Goal: Task Accomplishment & Management: Use online tool/utility

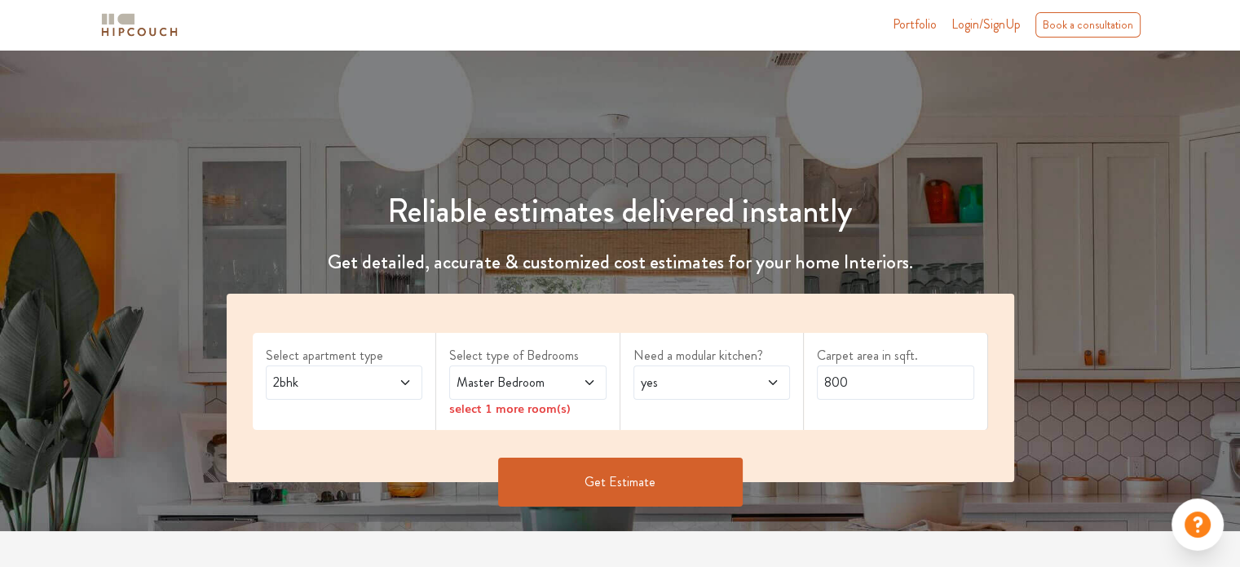
scroll to position [163, 0]
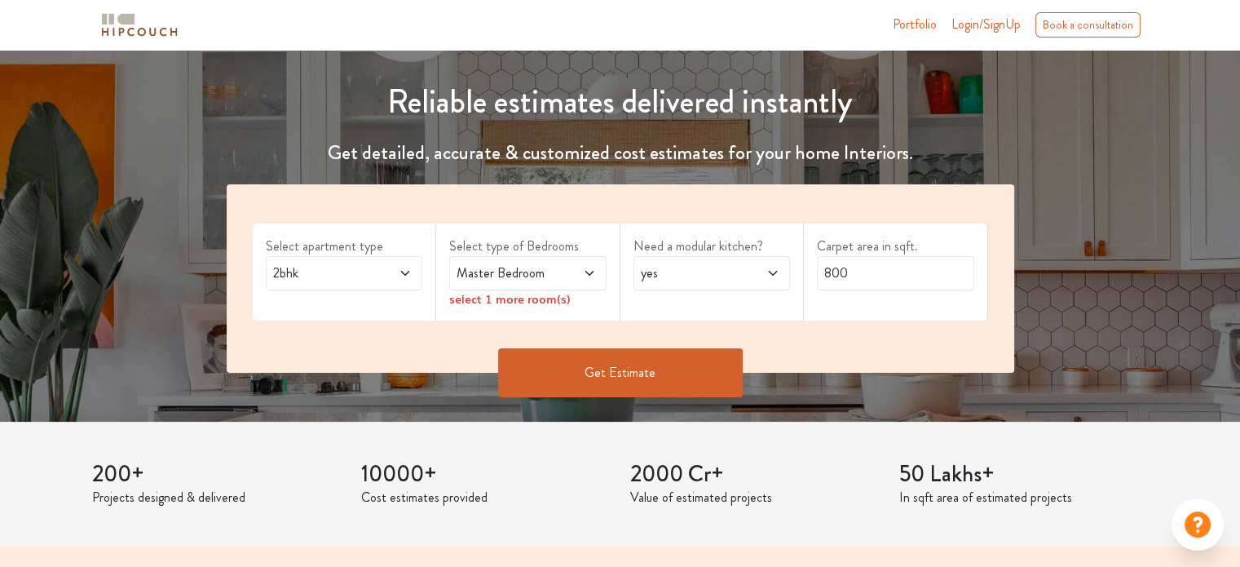
click at [533, 302] on div "select 1 more room(s)" at bounding box center [527, 298] width 157 height 17
click at [487, 267] on span "Master Bedroom" at bounding box center [506, 273] width 107 height 20
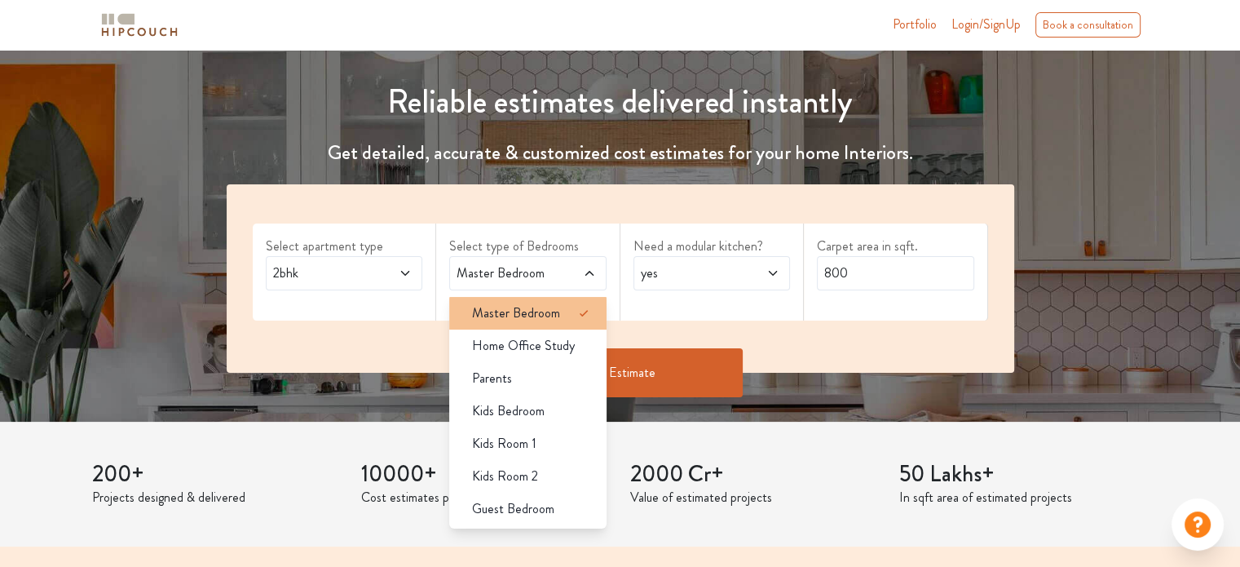
click at [525, 322] on span "Master Bedroom" at bounding box center [516, 313] width 88 height 20
click at [501, 313] on span "Master Bedroom" at bounding box center [516, 313] width 88 height 20
click at [381, 290] on div "Select apartment type 2bhk" at bounding box center [345, 271] width 184 height 97
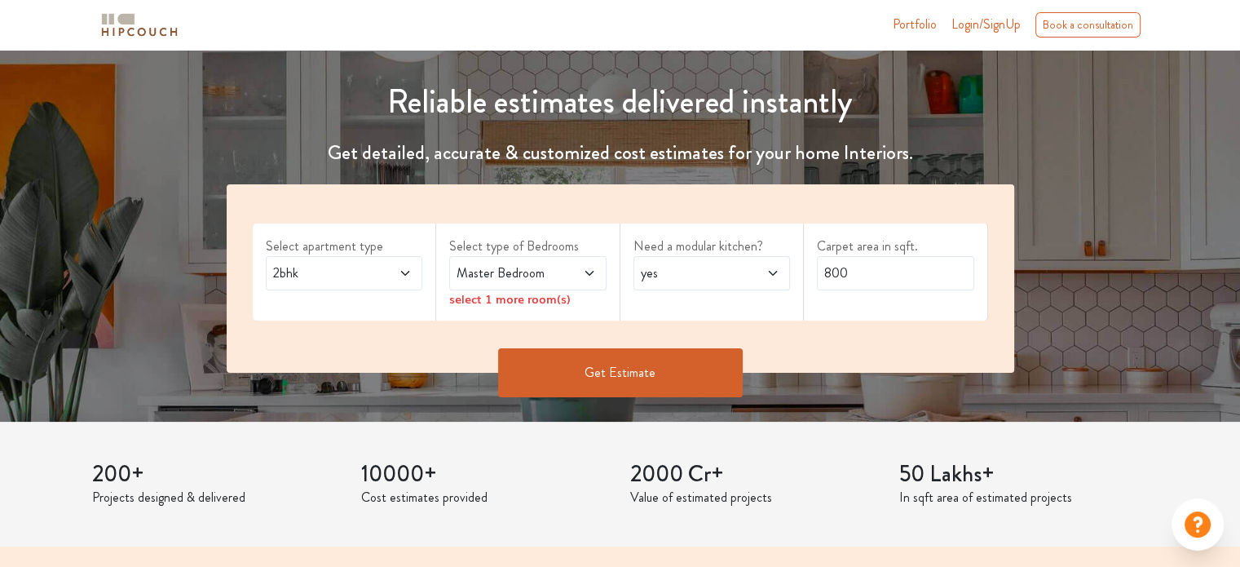
click at [394, 271] on span at bounding box center [394, 273] width 36 height 20
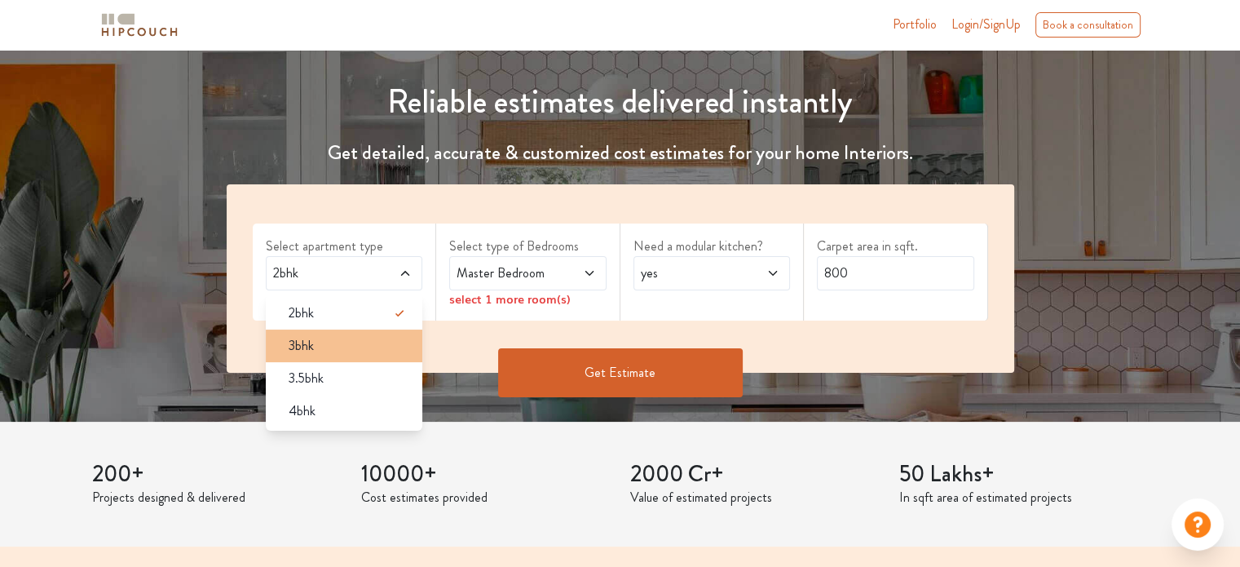
click at [335, 351] on div "3bhk" at bounding box center [350, 346] width 148 height 20
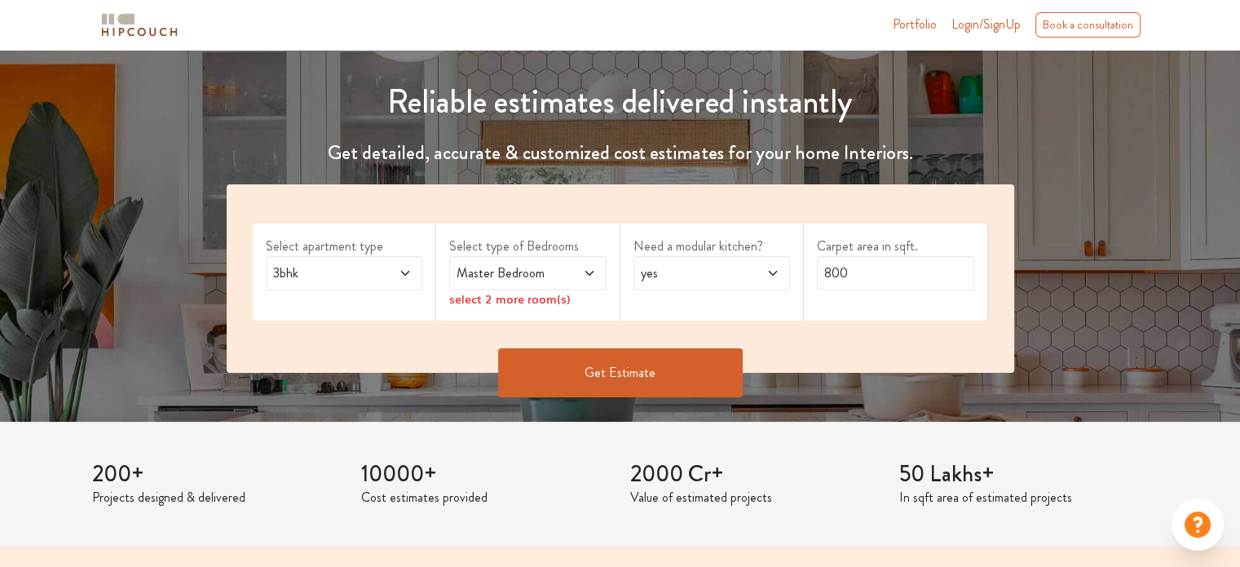
click at [536, 279] on span "Master Bedroom" at bounding box center [506, 273] width 107 height 20
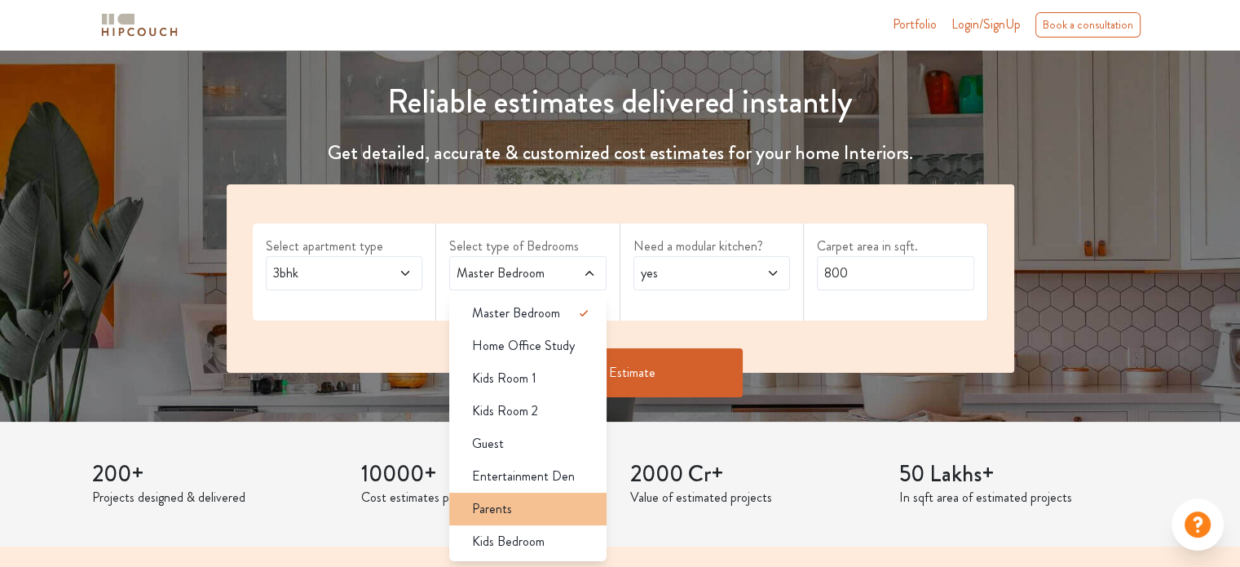
click at [547, 510] on div "Parents" at bounding box center [533, 509] width 148 height 20
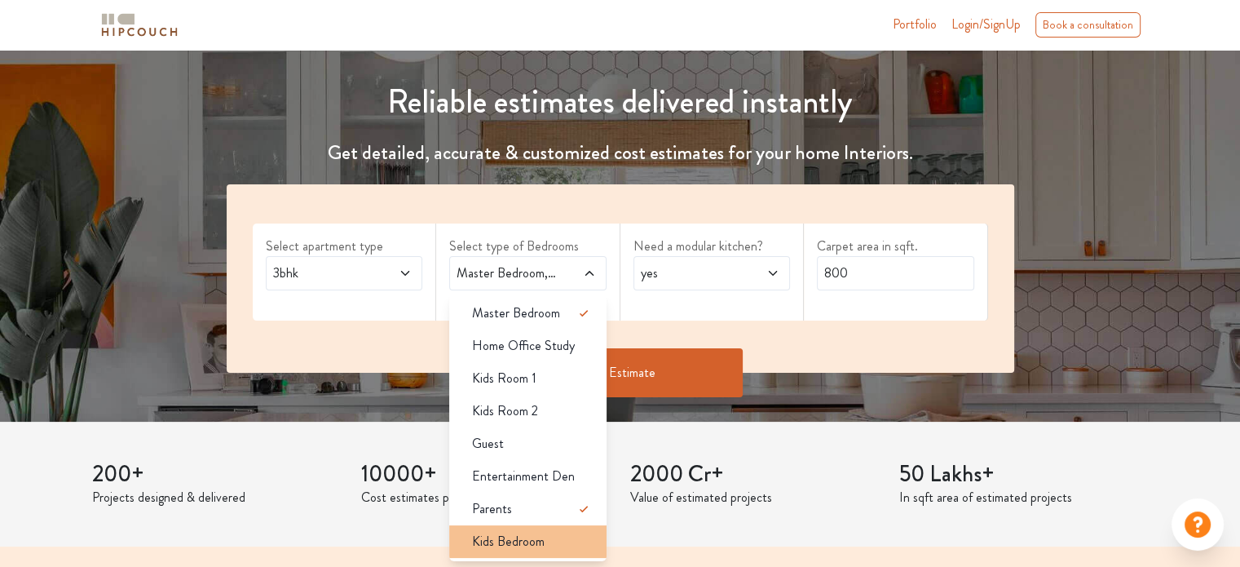
click at [547, 541] on div "Kids Bedroom" at bounding box center [533, 542] width 148 height 20
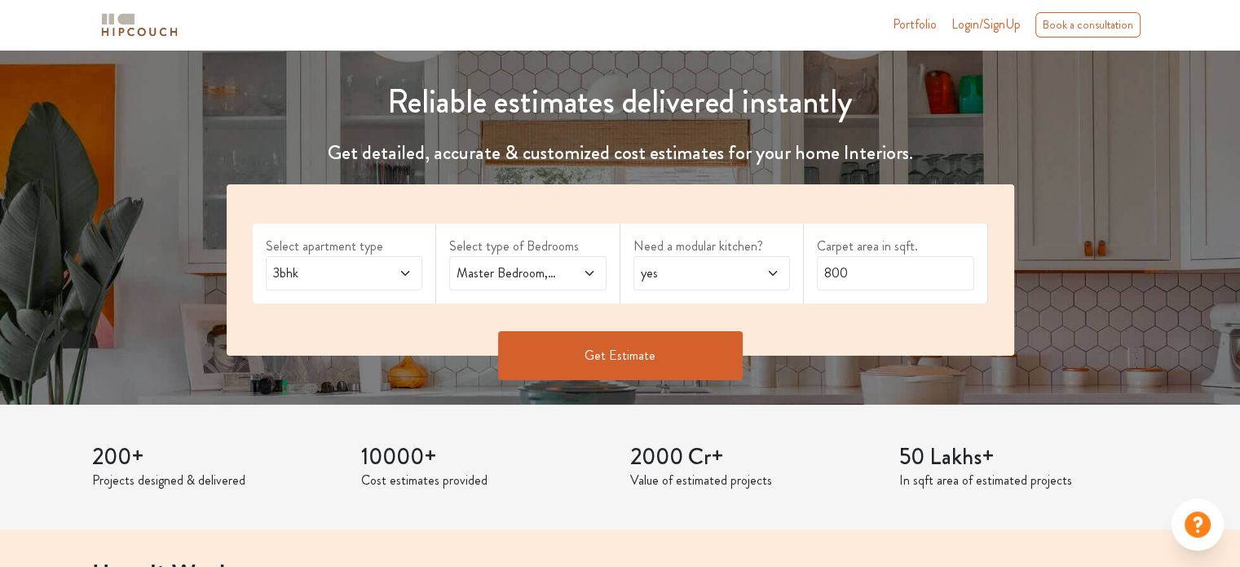
click at [727, 277] on span "yes" at bounding box center [691, 273] width 107 height 20
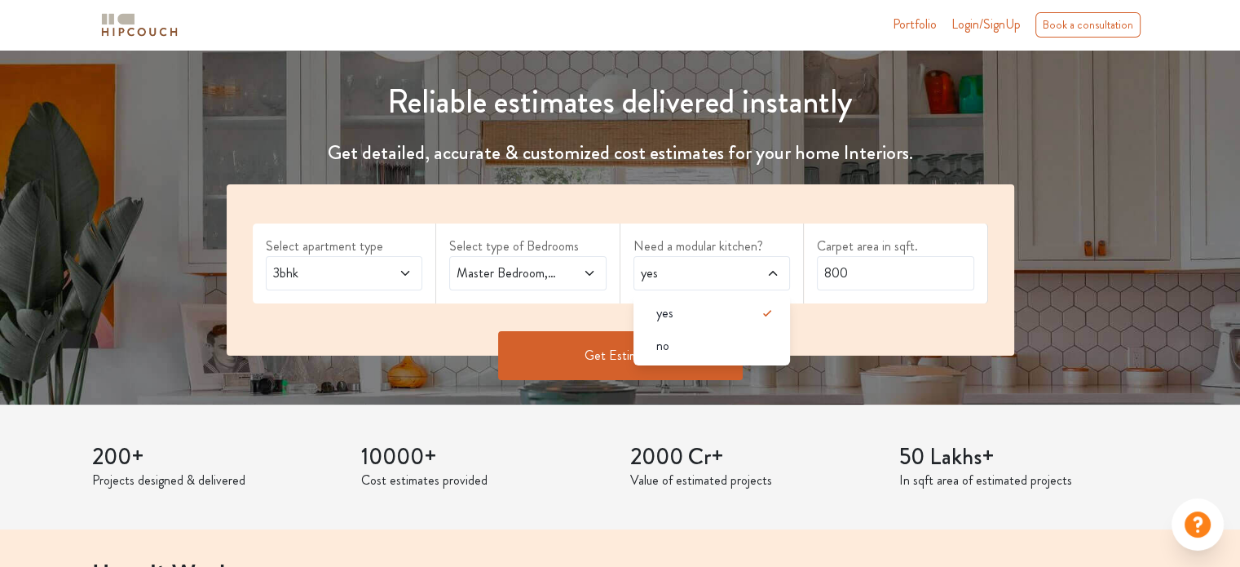
click at [727, 277] on span "yes" at bounding box center [691, 273] width 107 height 20
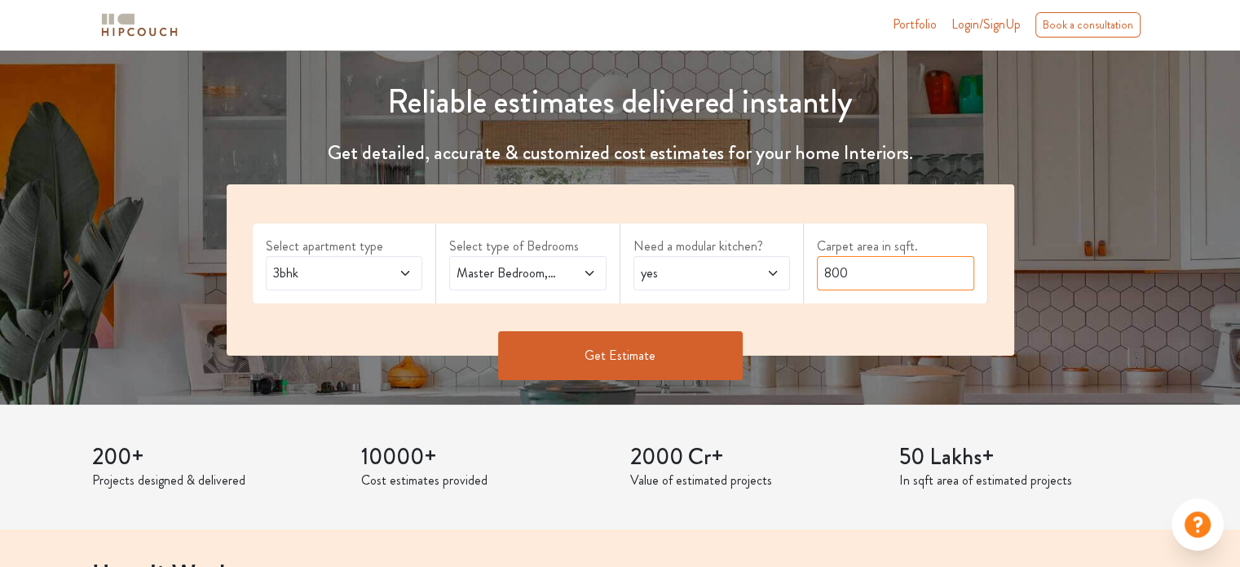
drag, startPoint x: 840, startPoint y: 273, endPoint x: 851, endPoint y: 273, distance: 11.4
click at [848, 273] on input "800" at bounding box center [895, 273] width 157 height 34
click at [856, 275] on input "800" at bounding box center [895, 273] width 157 height 34
drag, startPoint x: 853, startPoint y: 269, endPoint x: 810, endPoint y: 269, distance: 42.4
click at [810, 269] on div "Carpet area in sqft. 800" at bounding box center [896, 263] width 184 height 80
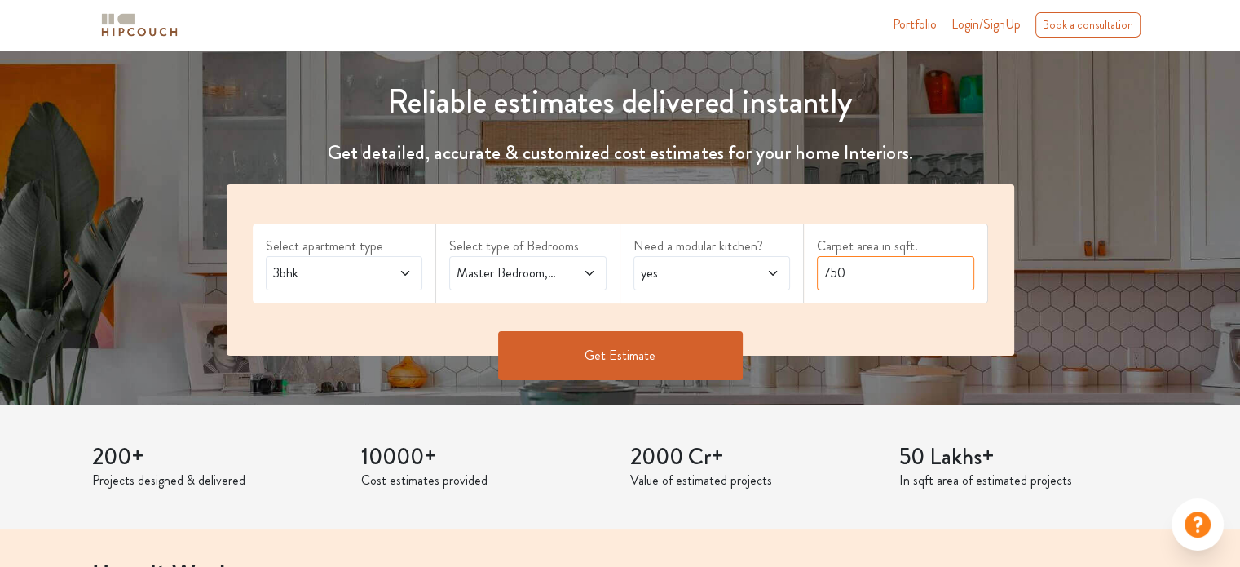
type input "750"
click at [686, 342] on button "Get Estimate" at bounding box center [620, 355] width 245 height 49
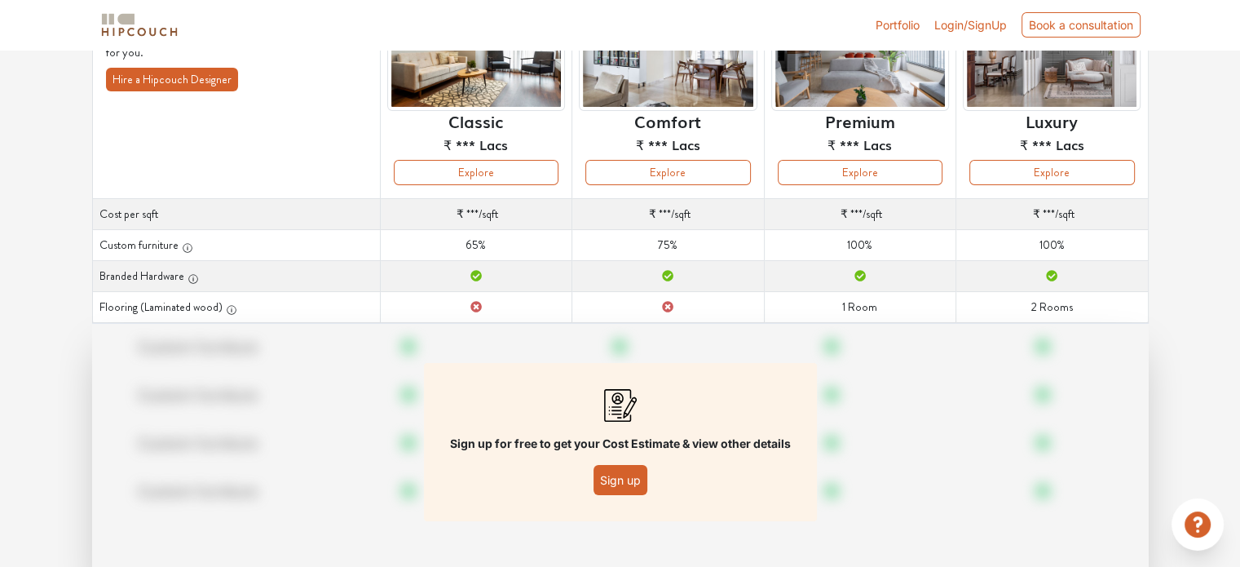
scroll to position [153, 0]
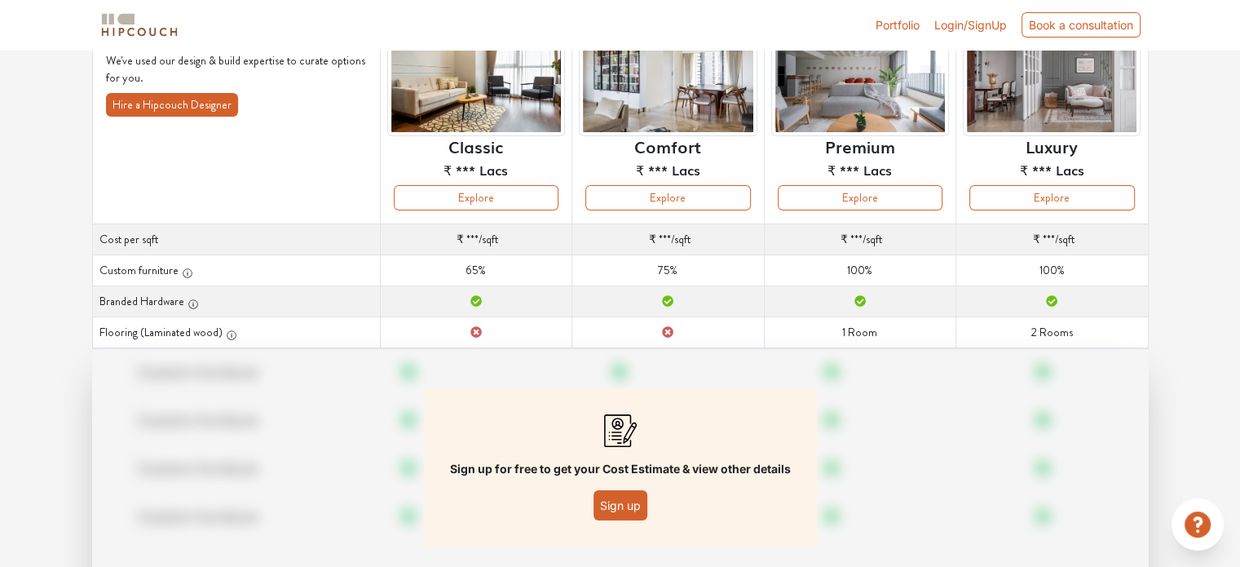
click at [627, 510] on button "Sign up" at bounding box center [621, 505] width 54 height 30
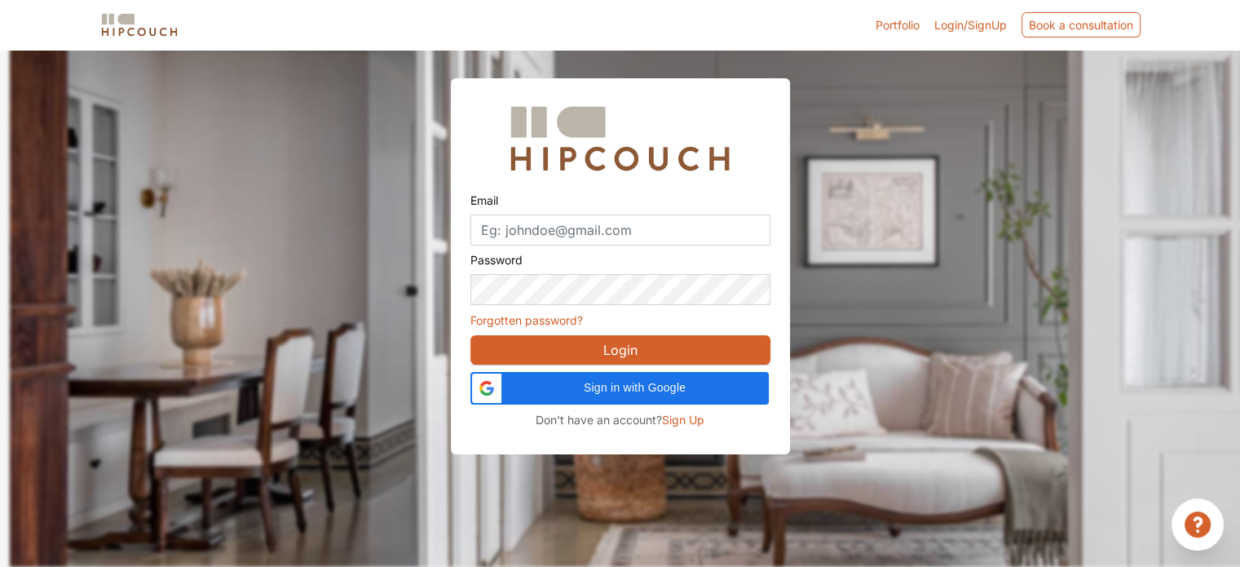
scroll to position [49, 0]
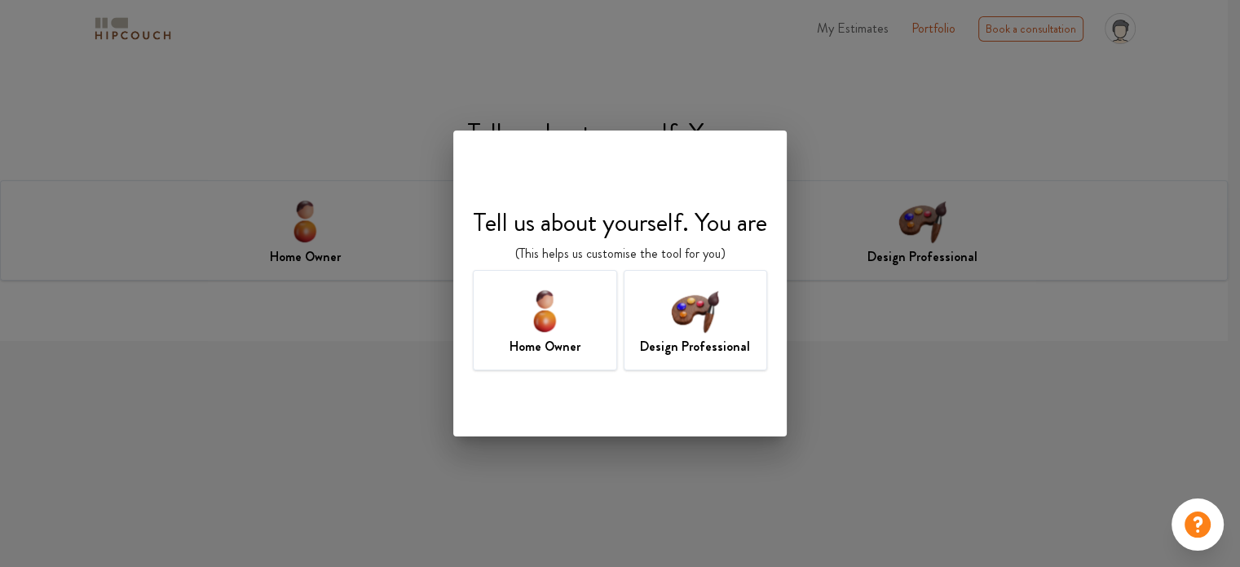
click at [691, 320] on img at bounding box center [695, 310] width 53 height 53
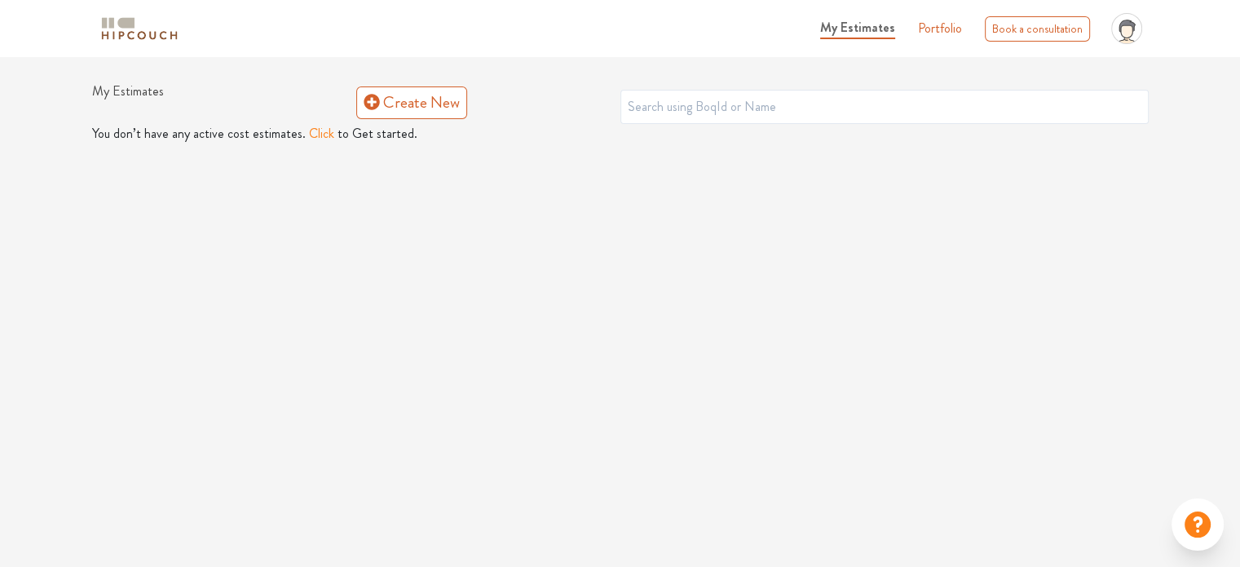
click at [313, 135] on button "Click" at bounding box center [321, 134] width 25 height 20
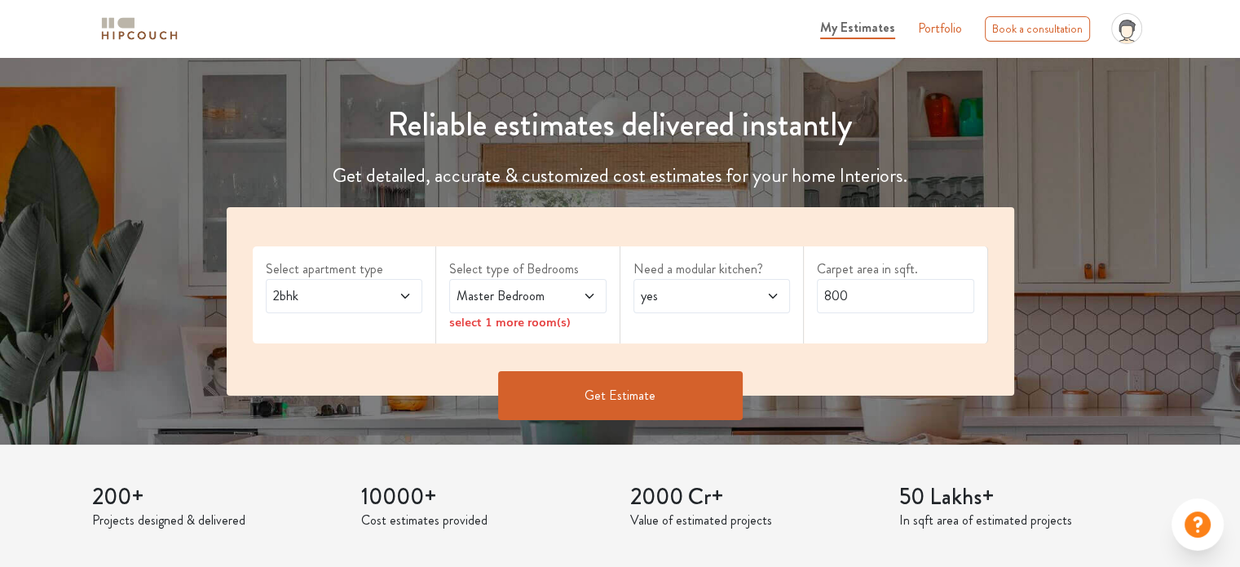
scroll to position [163, 0]
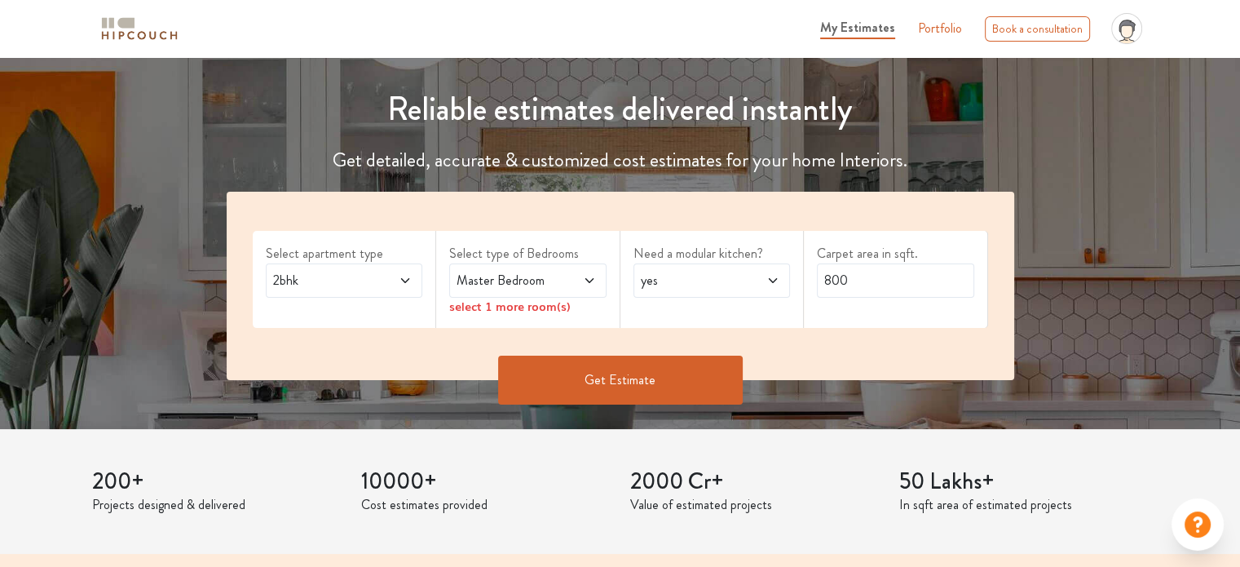
click at [311, 283] on span "2bhk" at bounding box center [323, 281] width 107 height 20
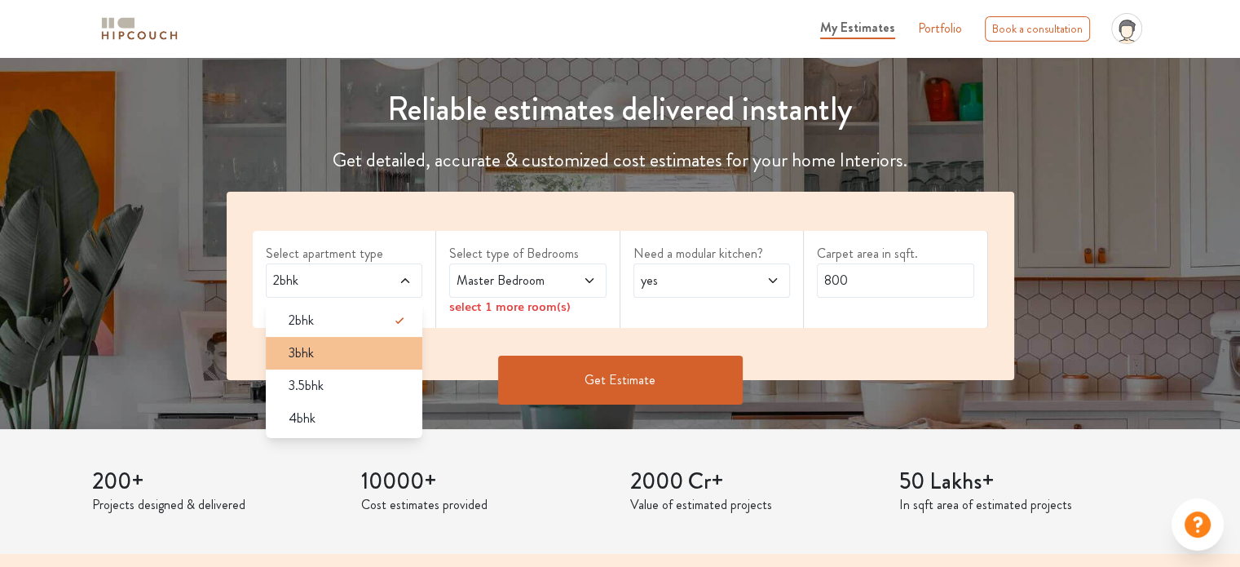
click at [309, 346] on span "3bhk" at bounding box center [301, 353] width 25 height 20
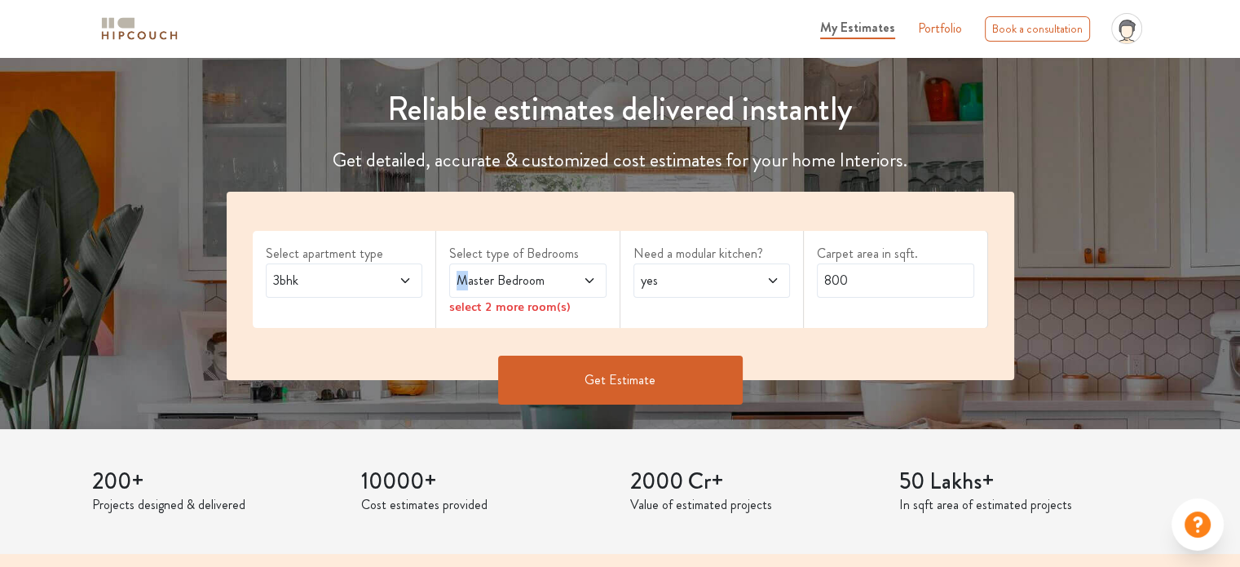
click at [462, 275] on span "Master Bedroom" at bounding box center [506, 281] width 107 height 20
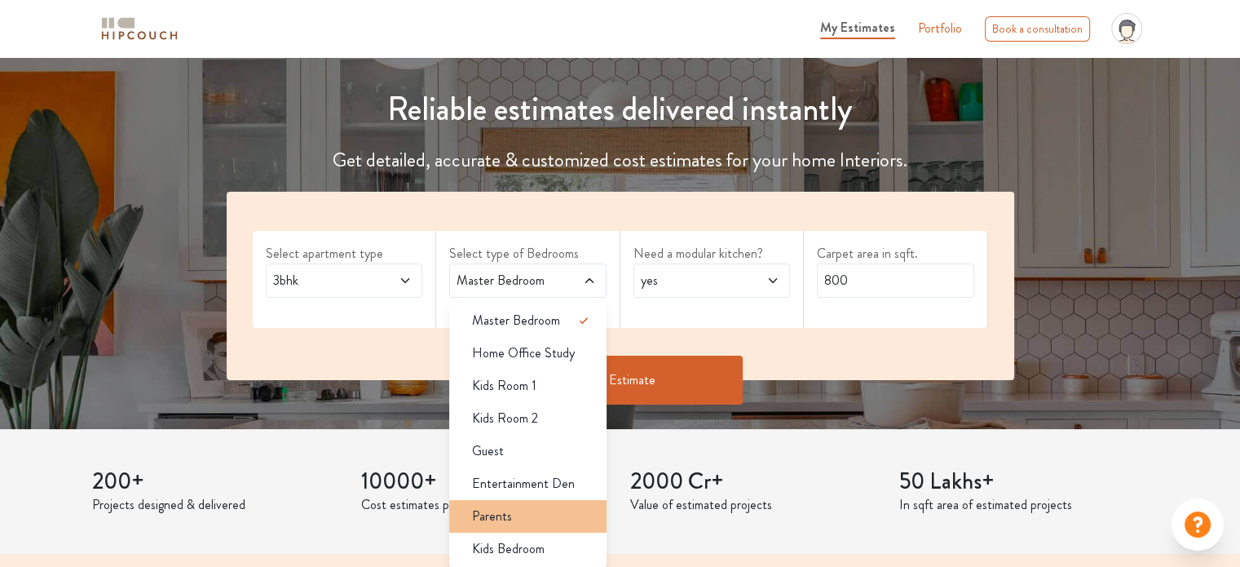
click at [558, 522] on div "Parents" at bounding box center [533, 516] width 148 height 20
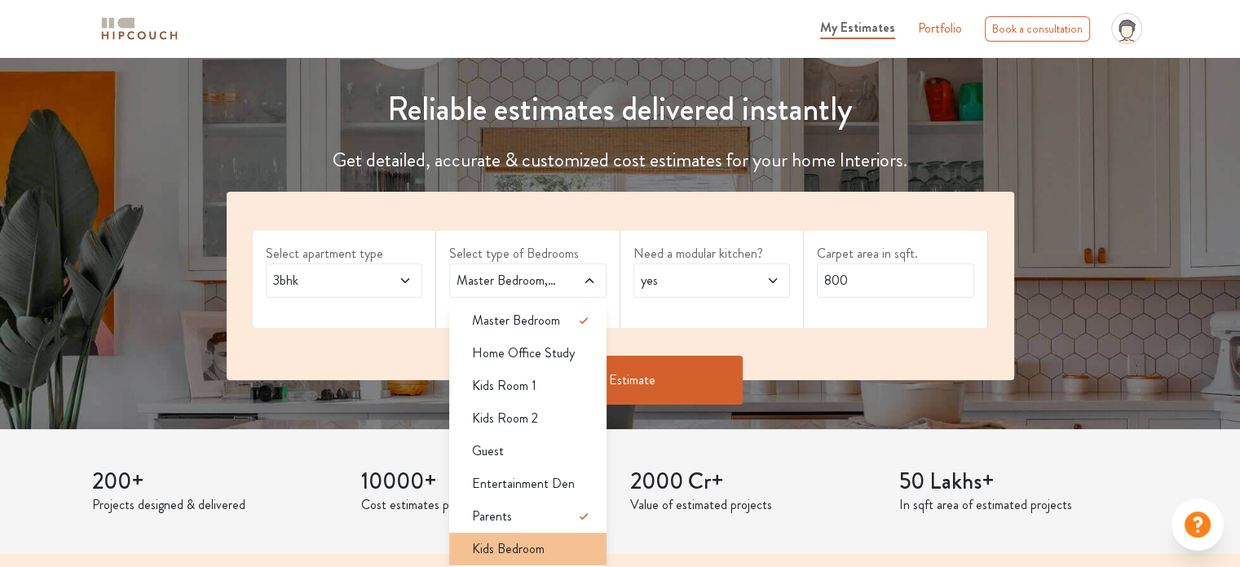
click at [555, 541] on div "Kids Bedroom" at bounding box center [533, 549] width 148 height 20
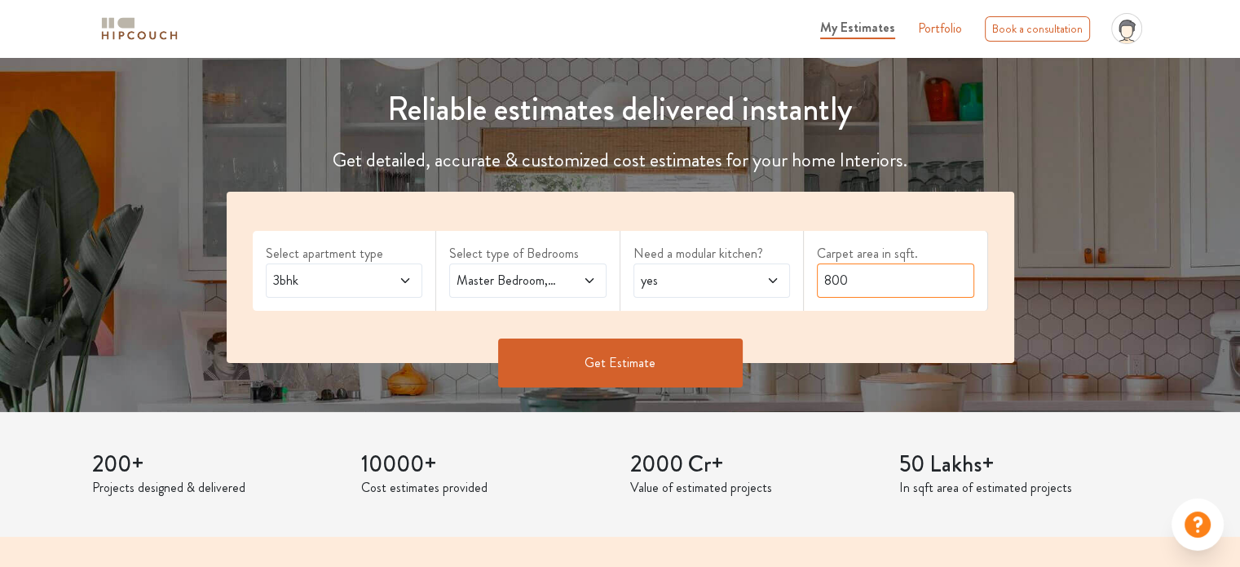
drag, startPoint x: 905, startPoint y: 276, endPoint x: 805, endPoint y: 289, distance: 100.4
click at [805, 289] on div "Carpet area in sqft. 800" at bounding box center [896, 271] width 184 height 80
type input "950"
click at [662, 370] on button "Get Estimate" at bounding box center [620, 362] width 245 height 49
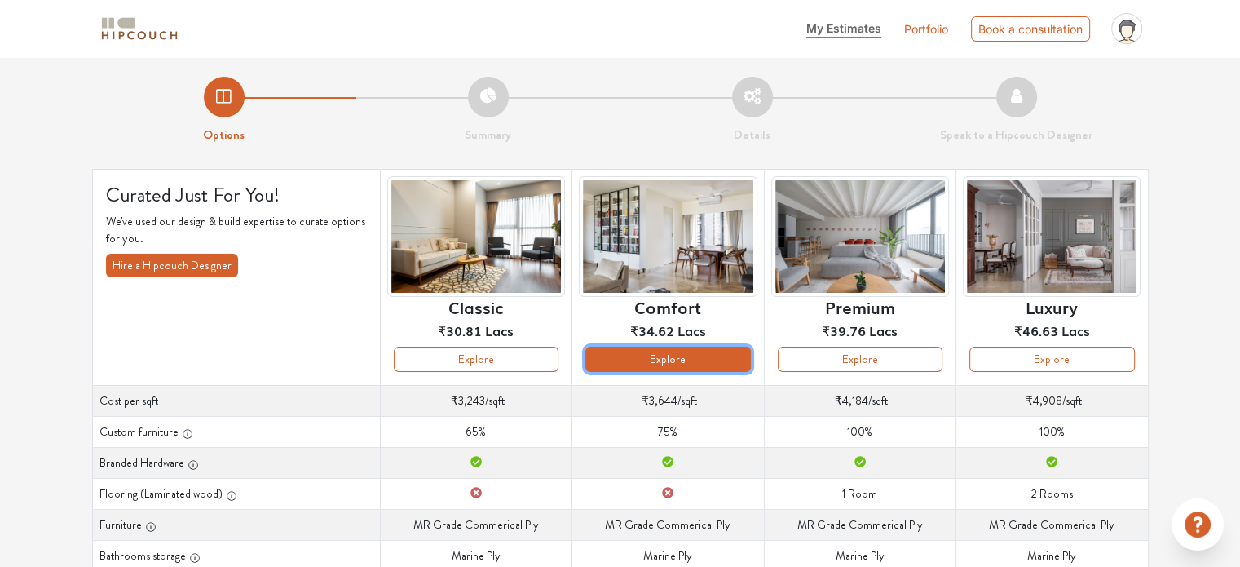
click at [673, 357] on button "Explore" at bounding box center [667, 358] width 165 height 25
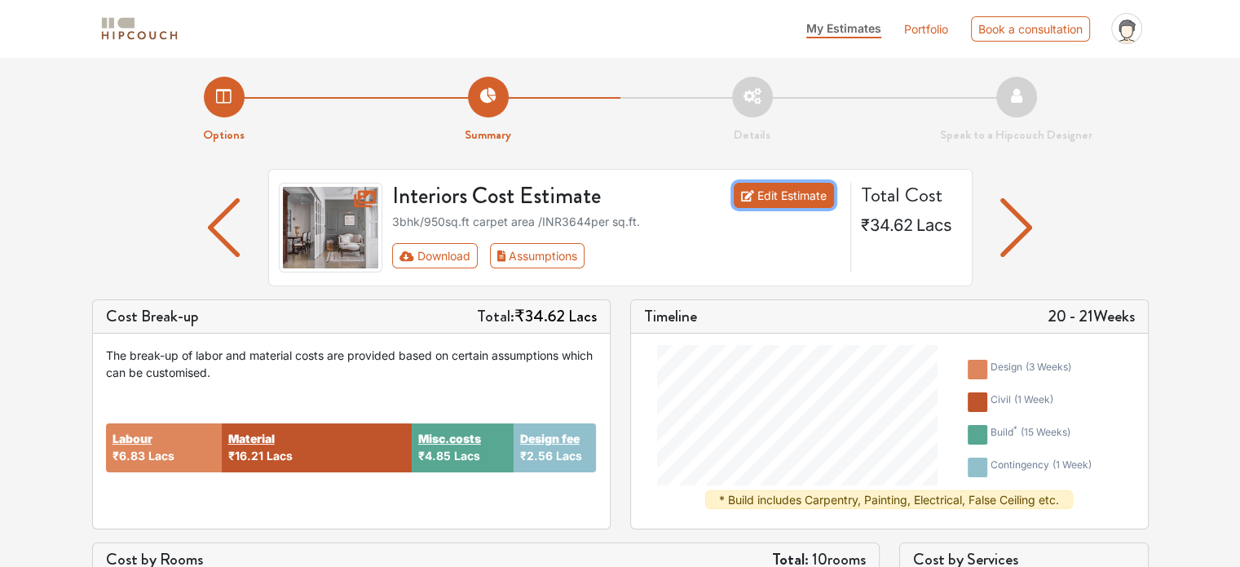
click at [766, 198] on link "Edit Estimate" at bounding box center [784, 195] width 100 height 25
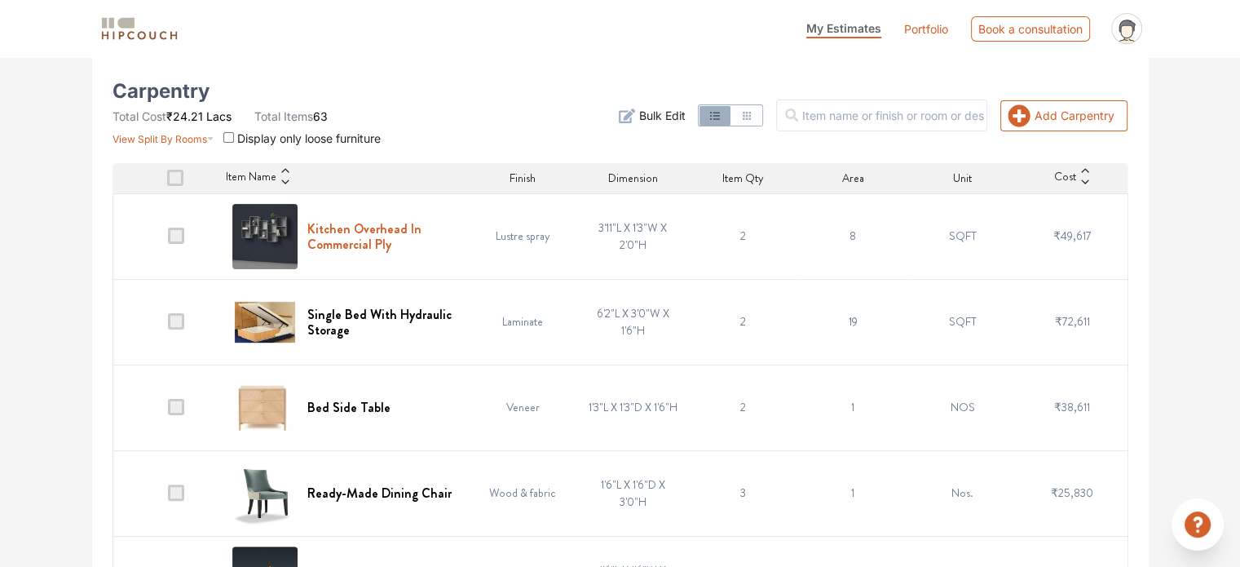
scroll to position [408, 0]
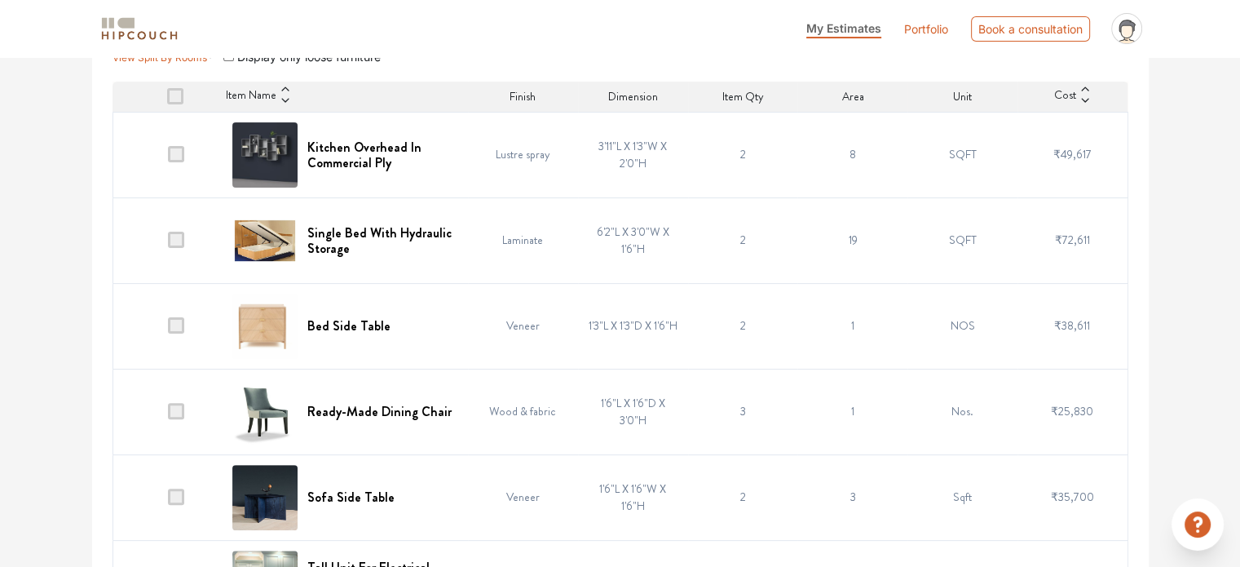
click at [626, 146] on td "3'11"L X 1'3"W X 2'0"H" at bounding box center [633, 155] width 110 height 86
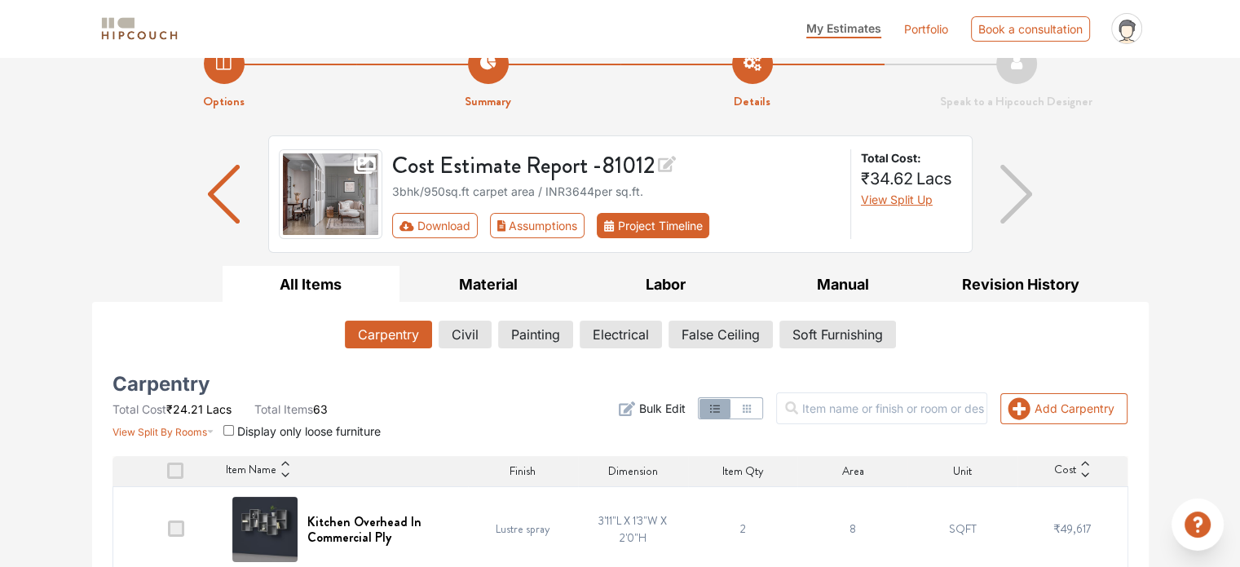
scroll to position [0, 0]
